Goal: Task Accomplishment & Management: Manage account settings

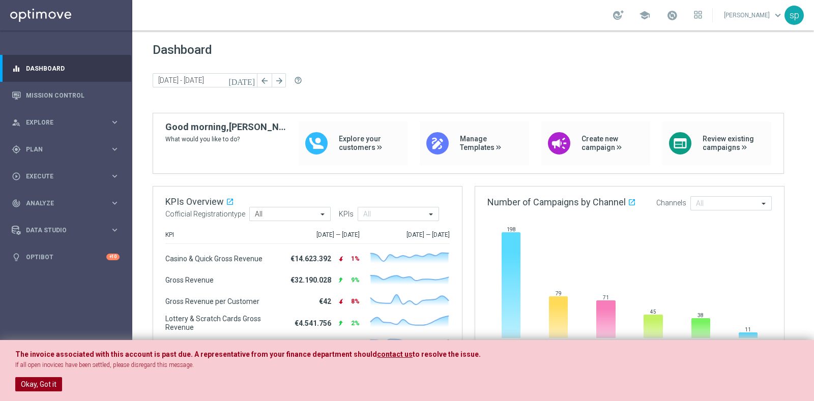
click at [36, 320] on button "Okay, Got it" at bounding box center [38, 384] width 47 height 14
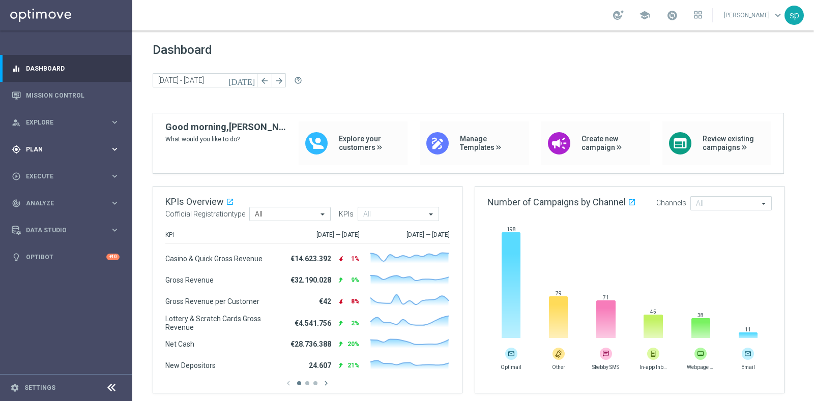
click at [35, 149] on span "Plan" at bounding box center [68, 149] width 84 height 6
click at [46, 172] on link "Target Groups" at bounding box center [65, 170] width 79 height 8
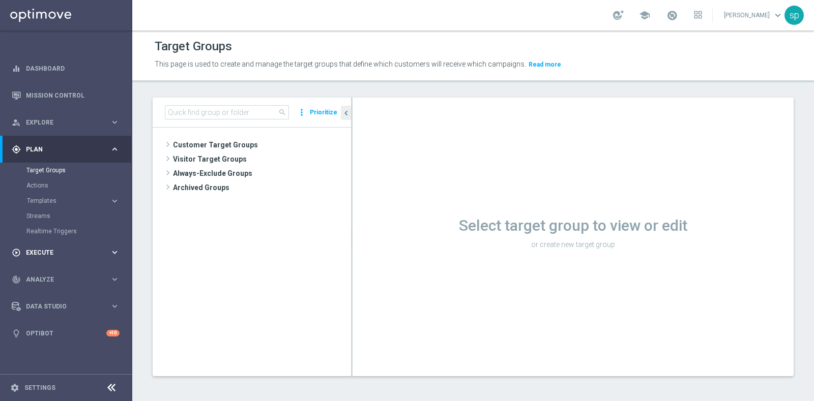
click at [38, 254] on span "Execute" at bounding box center [68, 253] width 84 height 6
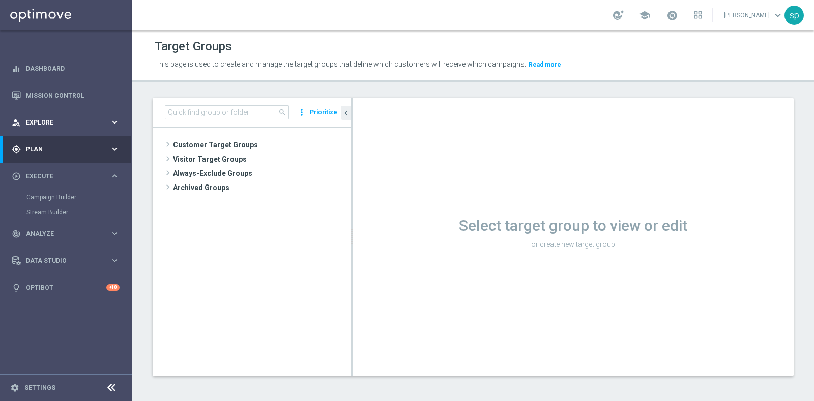
click at [41, 123] on span "Explore" at bounding box center [68, 123] width 84 height 6
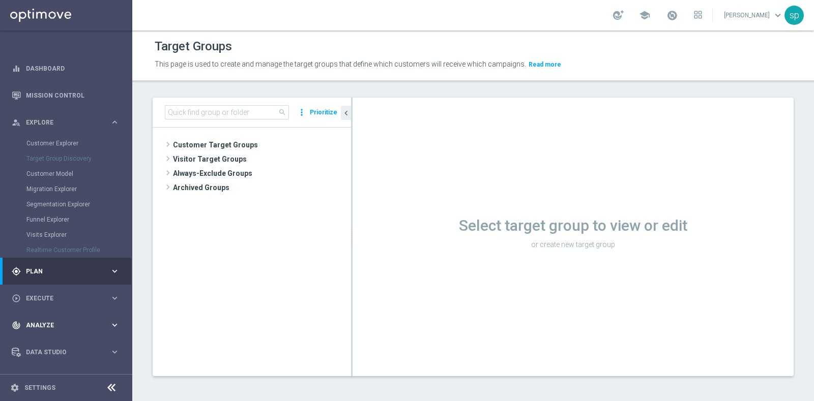
click at [41, 320] on span "Analyze" at bounding box center [68, 325] width 84 height 6
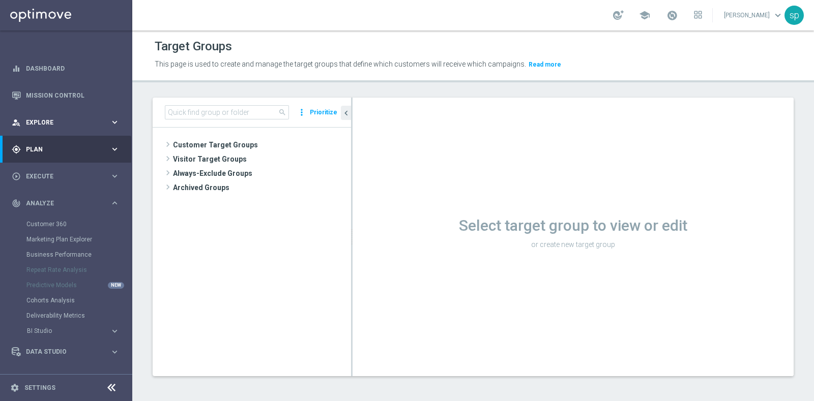
click at [38, 118] on div "person_search Explore" at bounding box center [61, 122] width 98 height 9
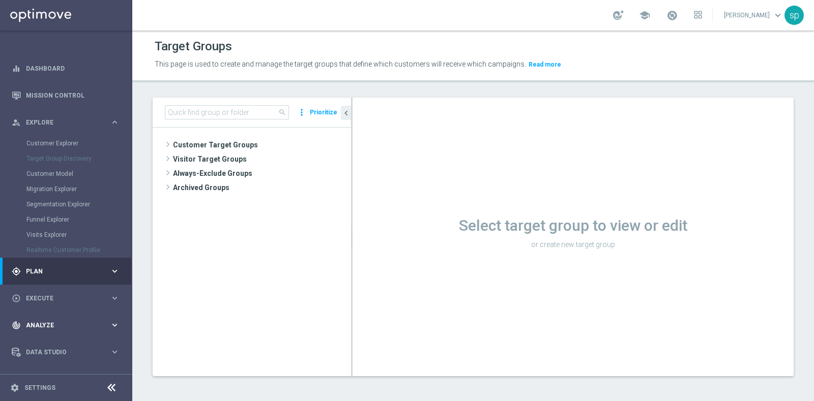
click at [47, 320] on span "Analyze" at bounding box center [68, 325] width 84 height 6
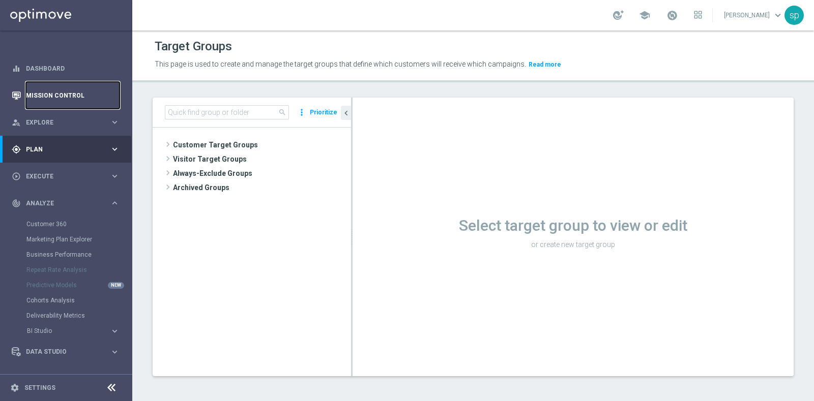
click at [47, 91] on link "Mission Control" at bounding box center [73, 95] width 94 height 27
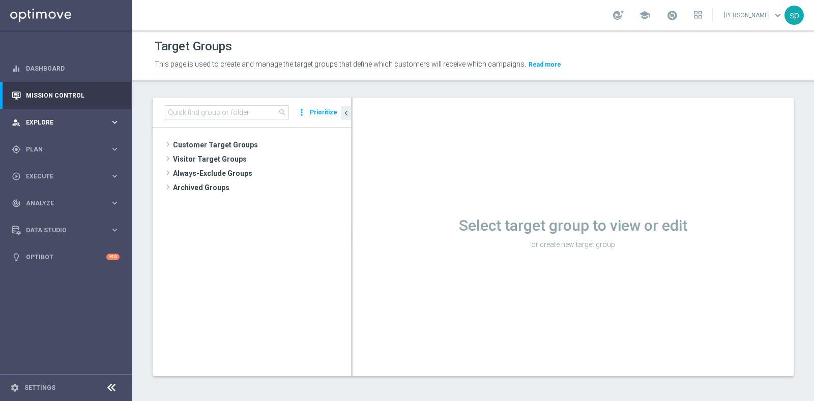
click at [40, 123] on span "Explore" at bounding box center [68, 123] width 84 height 6
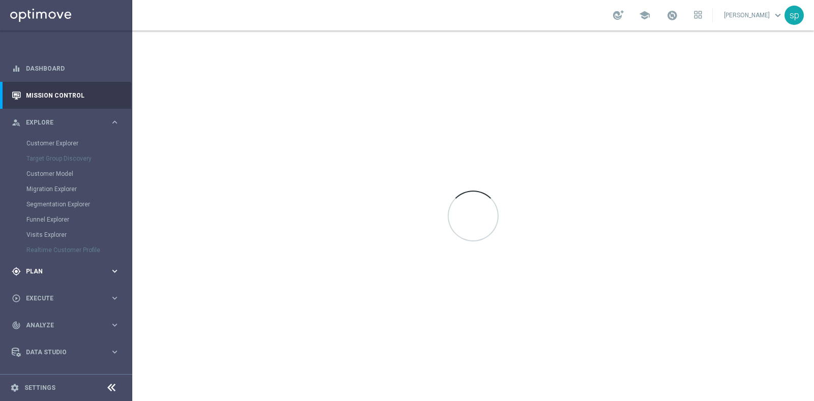
click at [30, 271] on span "Plan" at bounding box center [68, 272] width 84 height 6
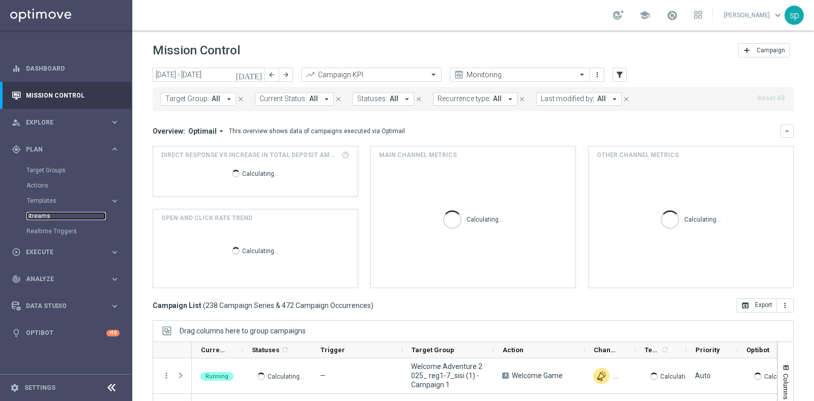
click at [41, 220] on link "Streams" at bounding box center [65, 216] width 79 height 8
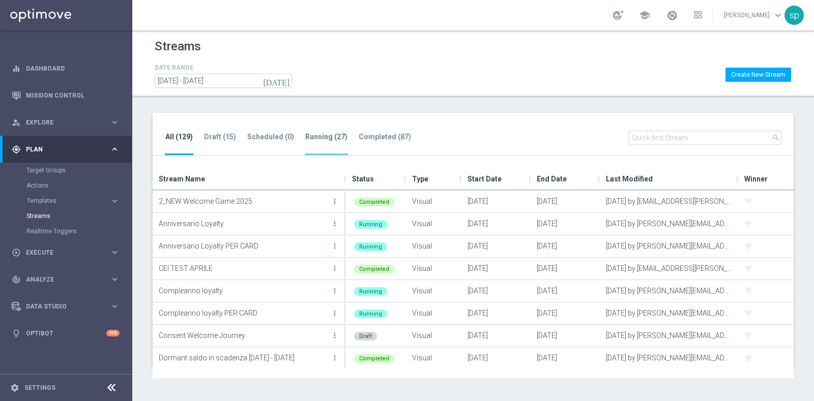
click at [322, 141] on li "Running (27)" at bounding box center [326, 143] width 43 height 24
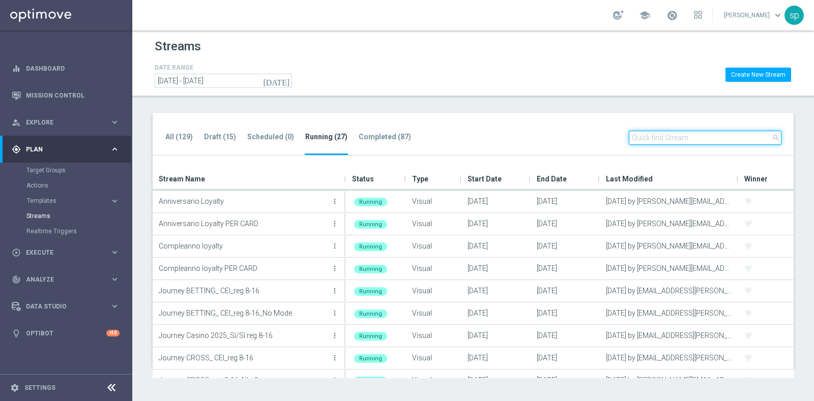
click at [651, 134] on input "text" at bounding box center [705, 138] width 153 height 14
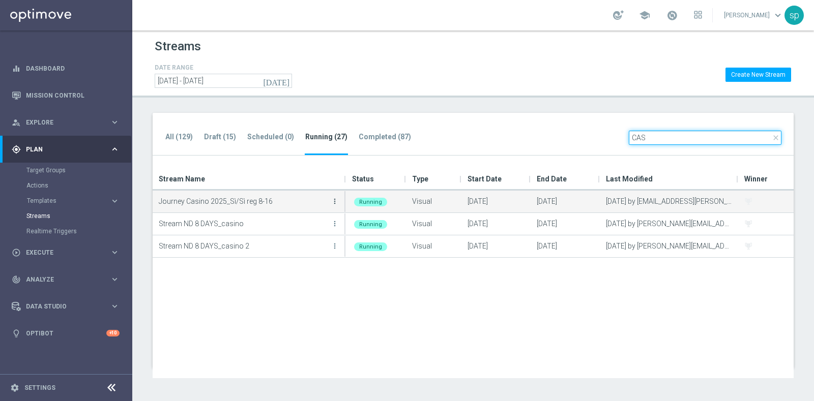
type input "CAS"
click at [333, 202] on icon "more_vert" at bounding box center [335, 201] width 8 height 8
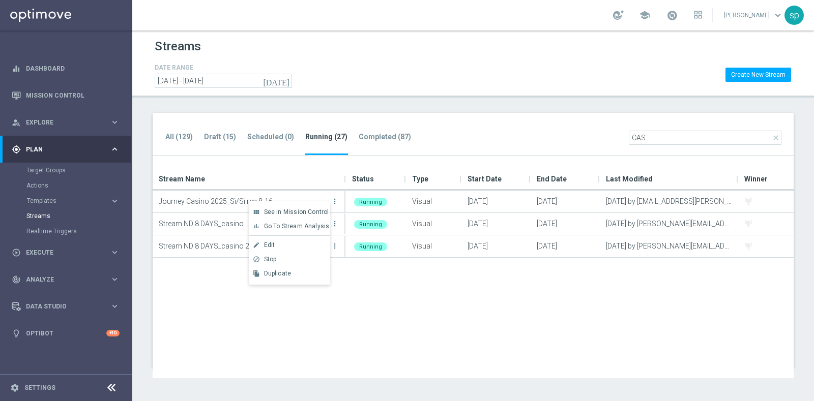
click at [372, 320] on div "Journey Casino 2025_Sì/Sì reg 8-16 more_vert Running Visual [DATE] [DATE] [DATE…" at bounding box center [473, 285] width 641 height 188
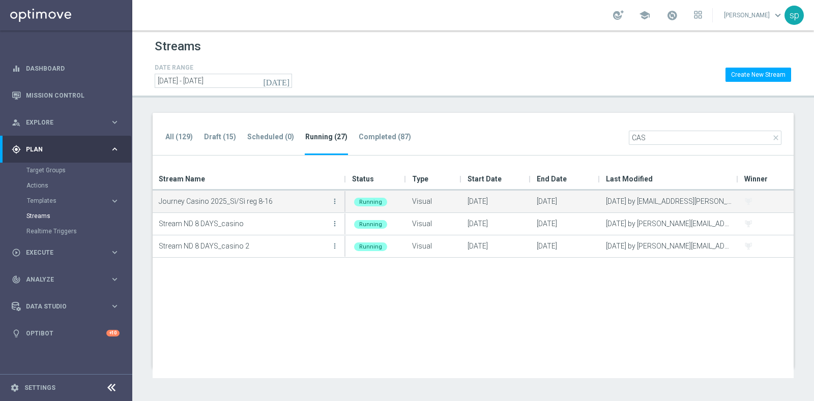
click at [330, 200] on button "more_vert" at bounding box center [335, 201] width 10 height 20
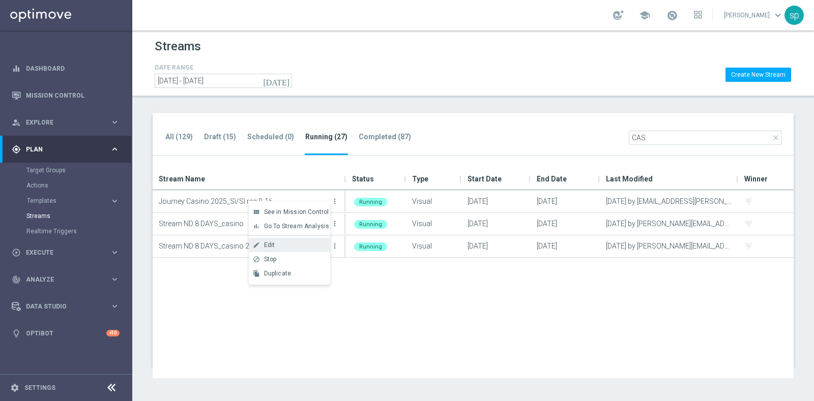
click at [286, 245] on div "Edit" at bounding box center [295, 245] width 62 height 7
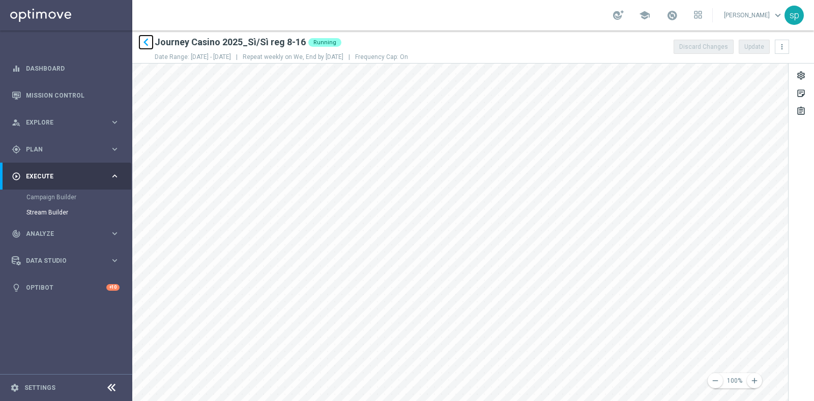
click at [145, 43] on icon "keyboard_arrow_left" at bounding box center [145, 42] width 15 height 15
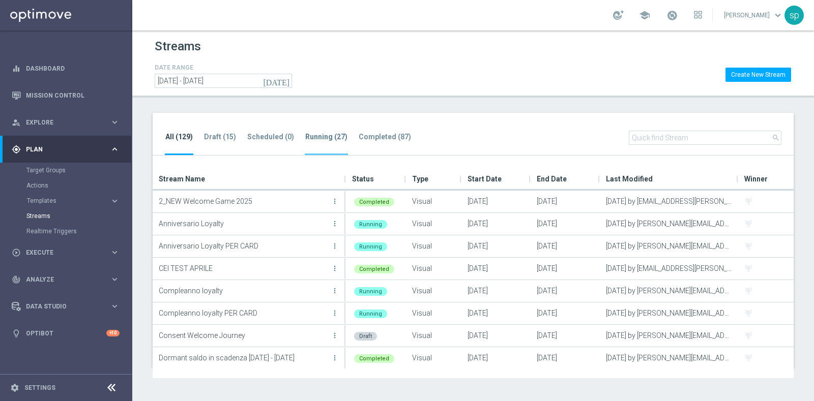
click at [333, 133] on tab-header "Running (27)" at bounding box center [326, 137] width 42 height 9
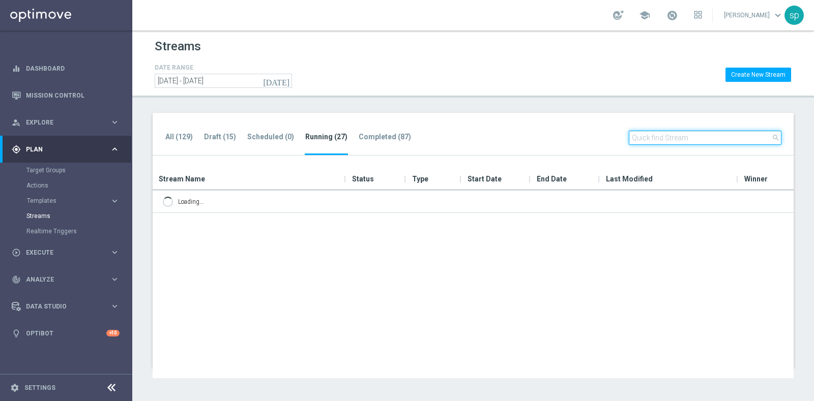
click at [644, 139] on input "text" at bounding box center [705, 138] width 153 height 14
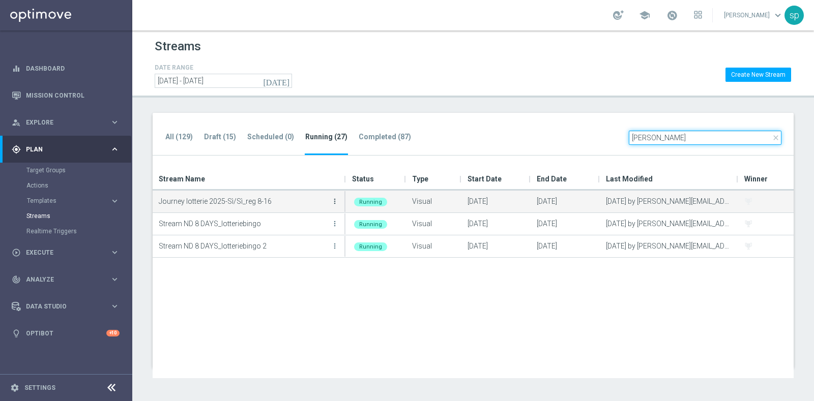
type input "[PERSON_NAME]"
click at [337, 198] on icon "more_vert" at bounding box center [335, 201] width 8 height 8
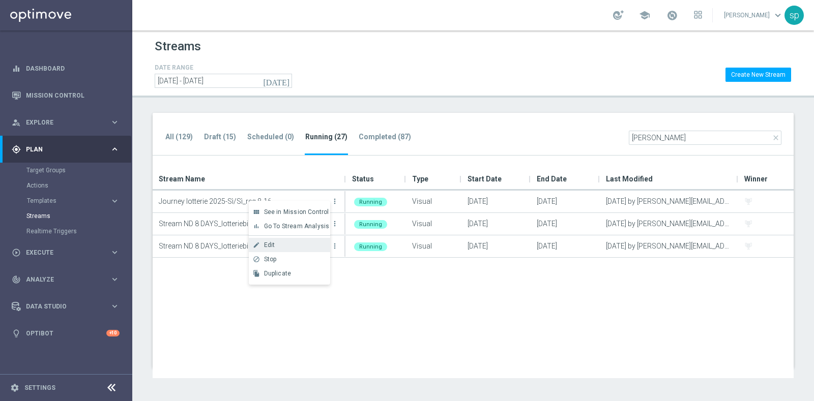
click at [298, 242] on div "Edit" at bounding box center [295, 245] width 62 height 7
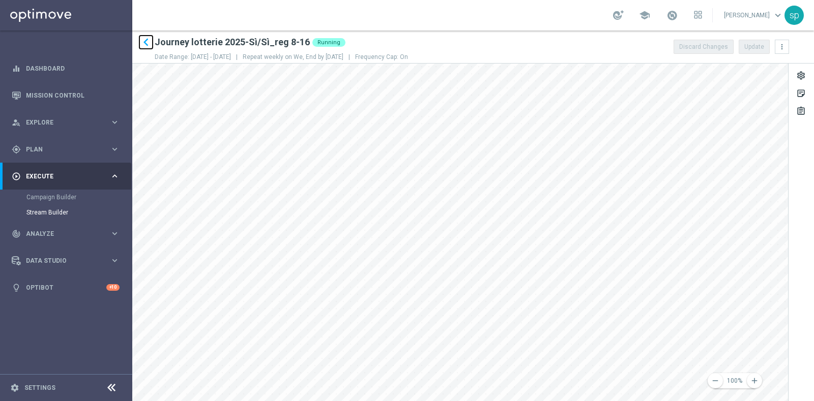
click at [146, 44] on icon "keyboard_arrow_left" at bounding box center [145, 42] width 15 height 15
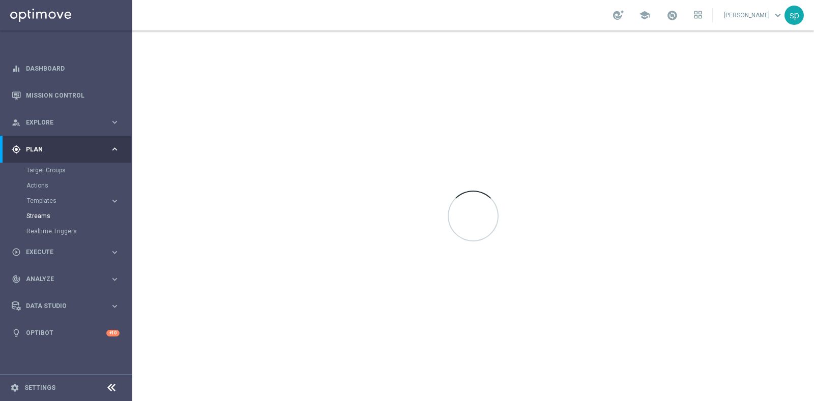
click at [146, 44] on div at bounding box center [473, 216] width 682 height 371
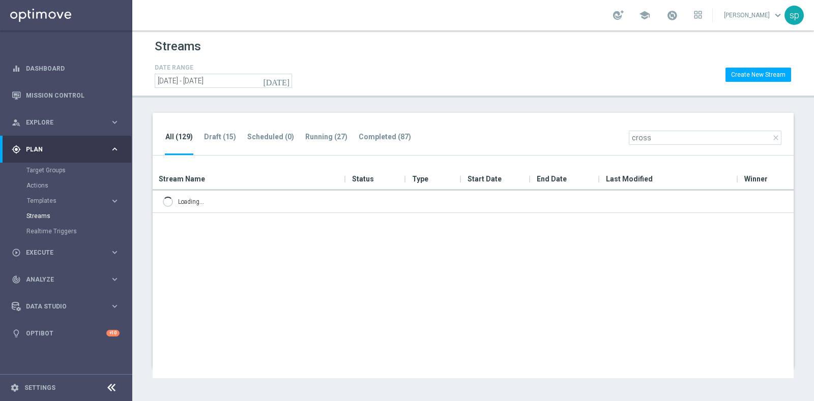
type input "cross"
click at [334, 128] on div "All (129) Draft (15) Scheduled (0) Running (27) Completed (87) close cross" at bounding box center [473, 134] width 641 height 43
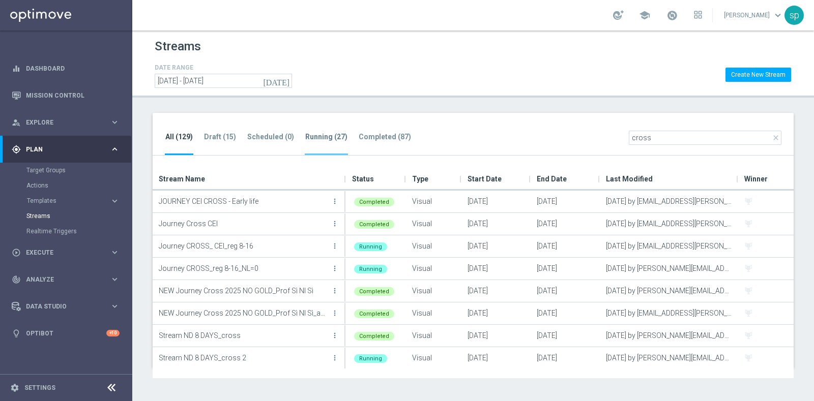
click at [335, 134] on tab-header "Running (27)" at bounding box center [326, 137] width 42 height 9
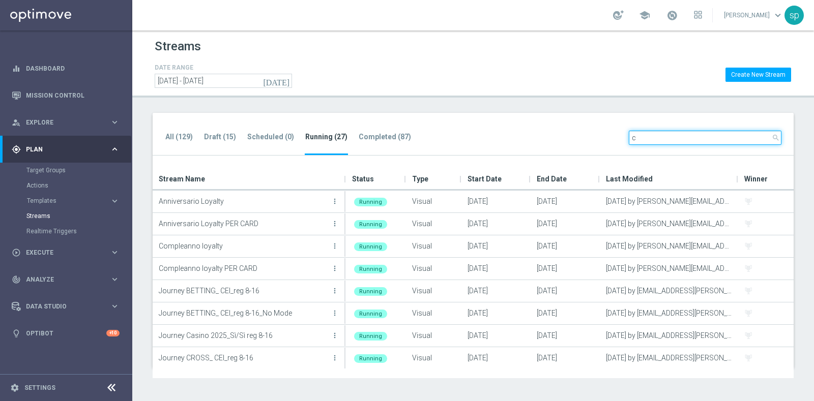
click at [651, 139] on input "c" at bounding box center [705, 138] width 153 height 14
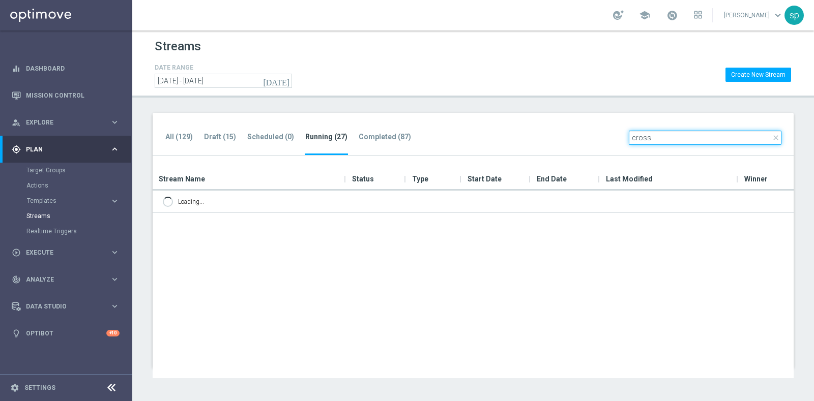
type input "cross"
